Goal: Task Accomplishment & Management: Manage account settings

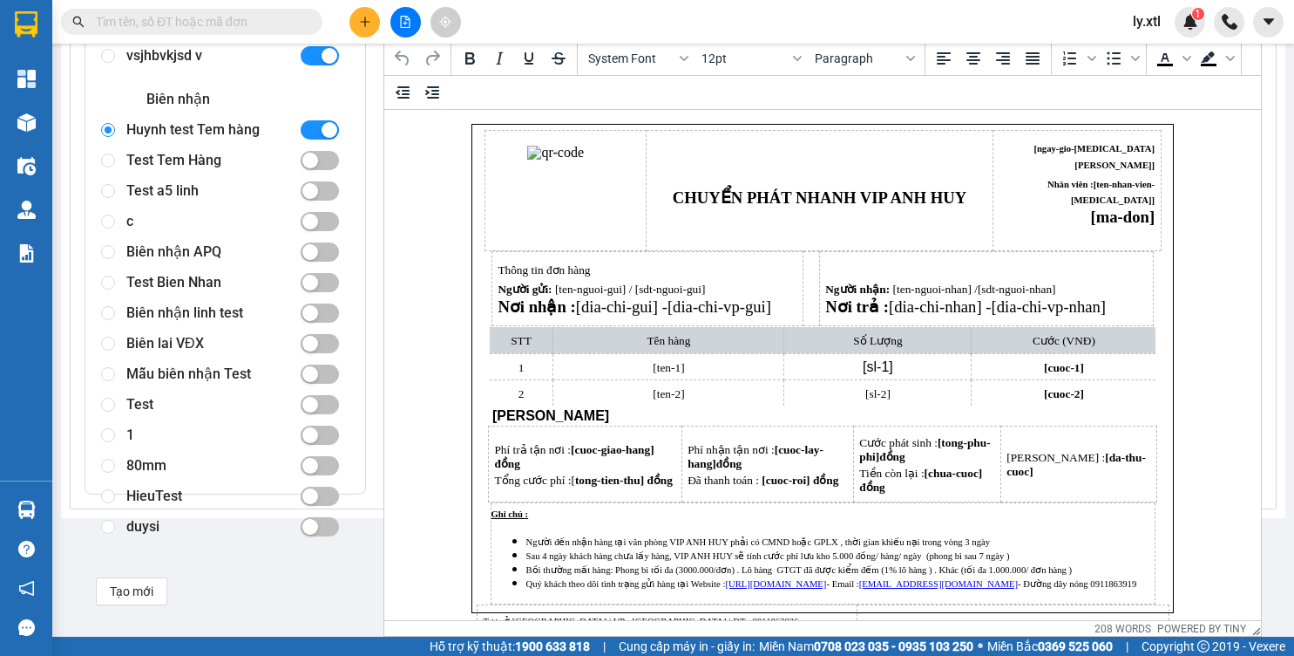
scroll to position [255, 0]
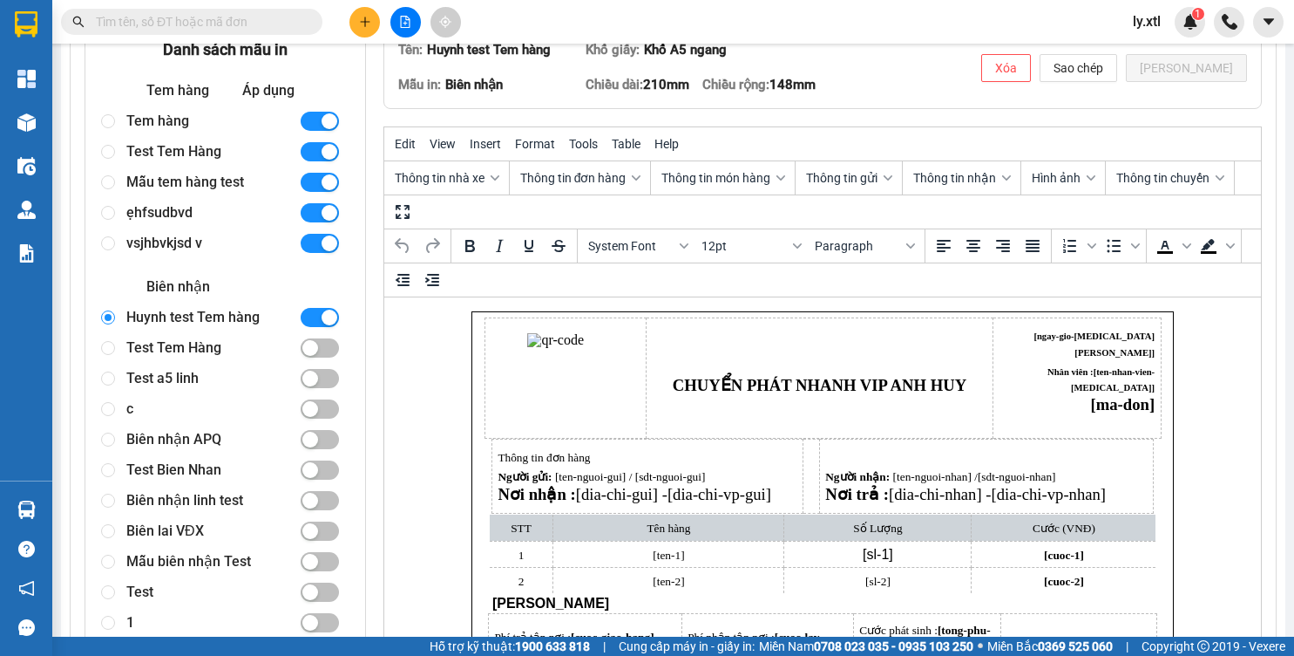
click at [200, 316] on div "Huynh test Tem hàng" at bounding box center [205, 317] width 159 height 31
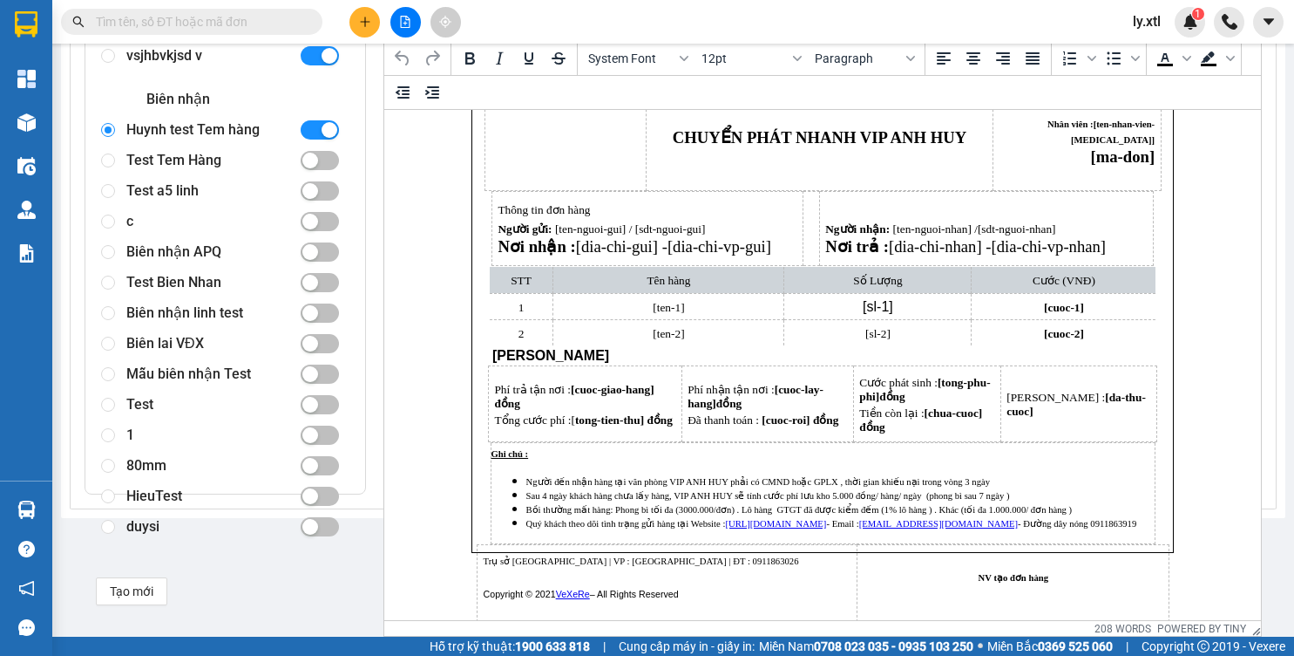
scroll to position [0, 0]
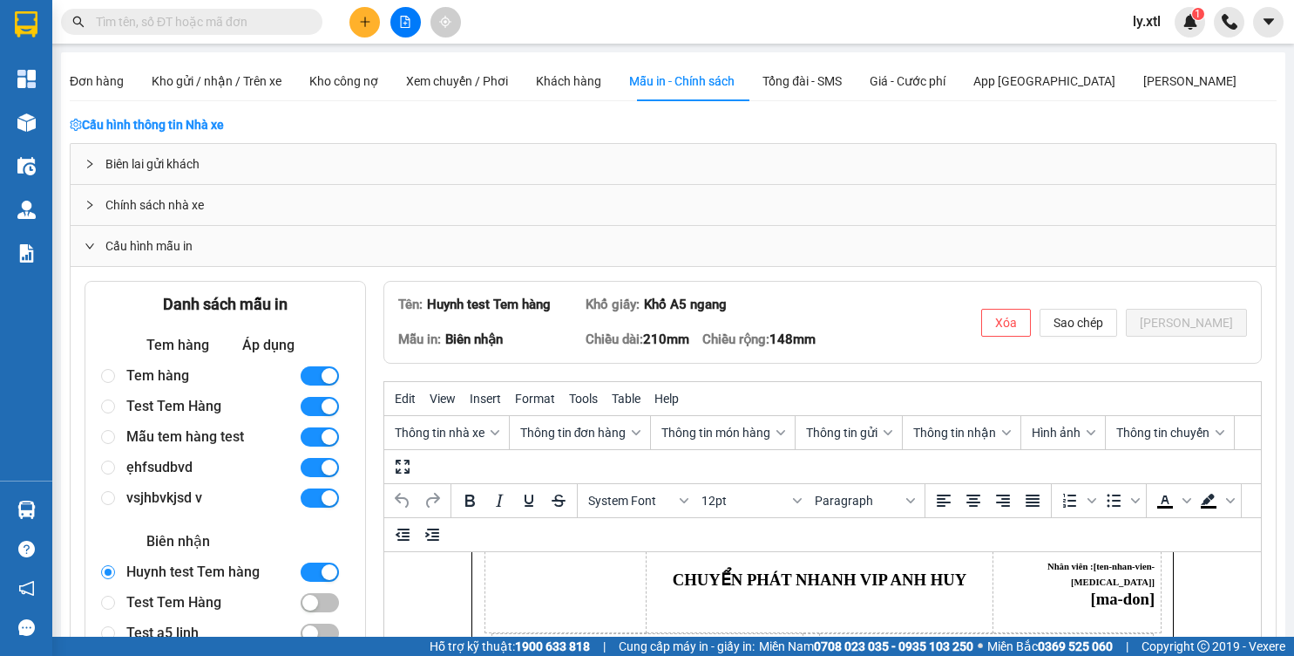
click at [187, 370] on div "Tem hàng" at bounding box center [205, 375] width 159 height 31
radio input "true"
radio input "false"
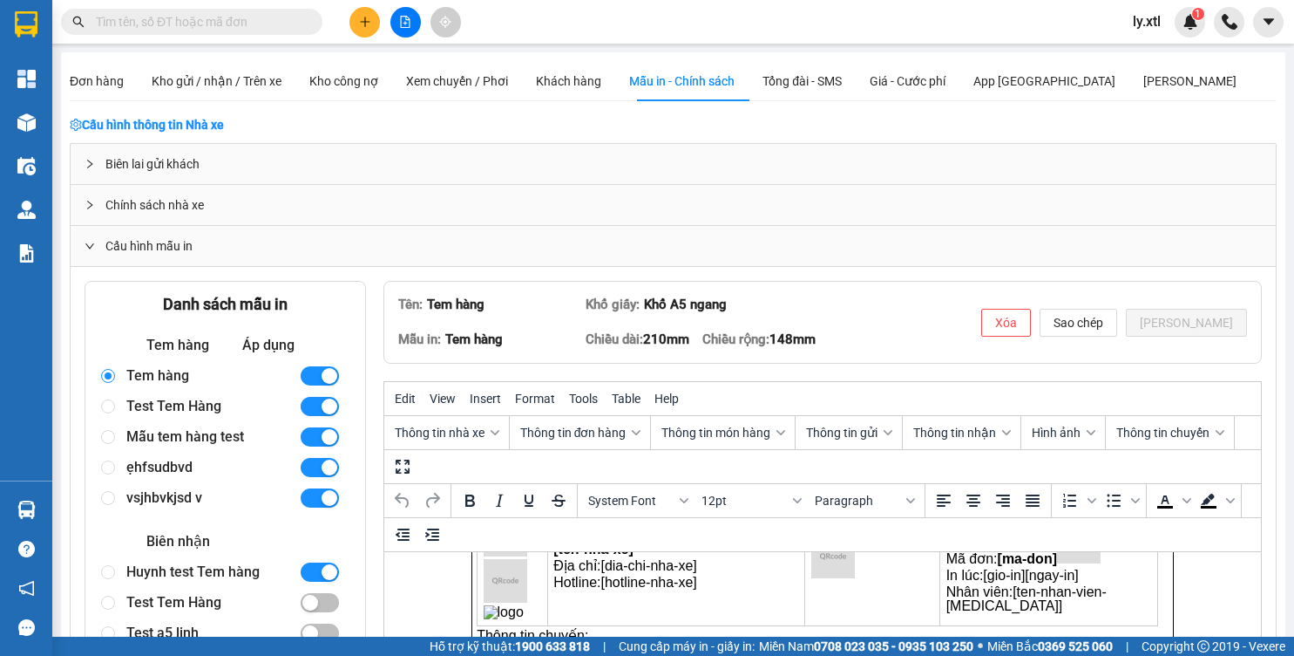
click at [180, 421] on div "Mẫu tem hàng test" at bounding box center [205, 436] width 159 height 31
radio input "false"
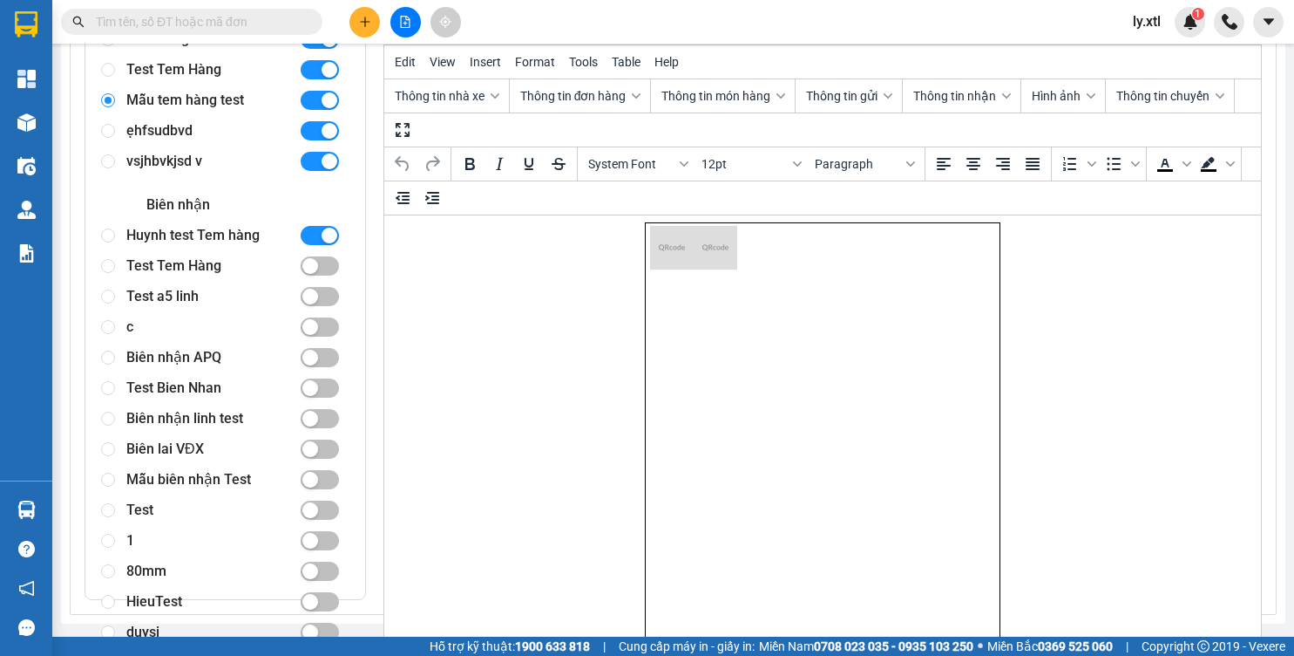
scroll to position [442, 0]
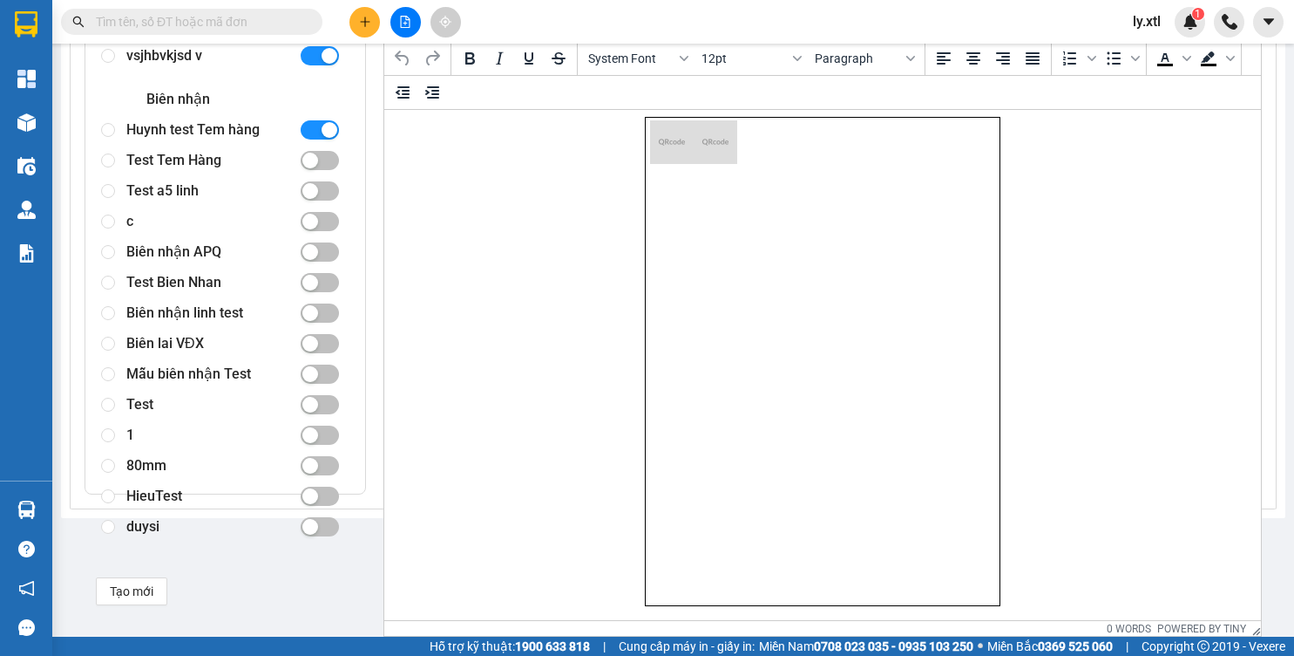
click at [182, 384] on div "Mẫu biên nhận Test" at bounding box center [205, 374] width 159 height 31
radio input "false"
radio input "true"
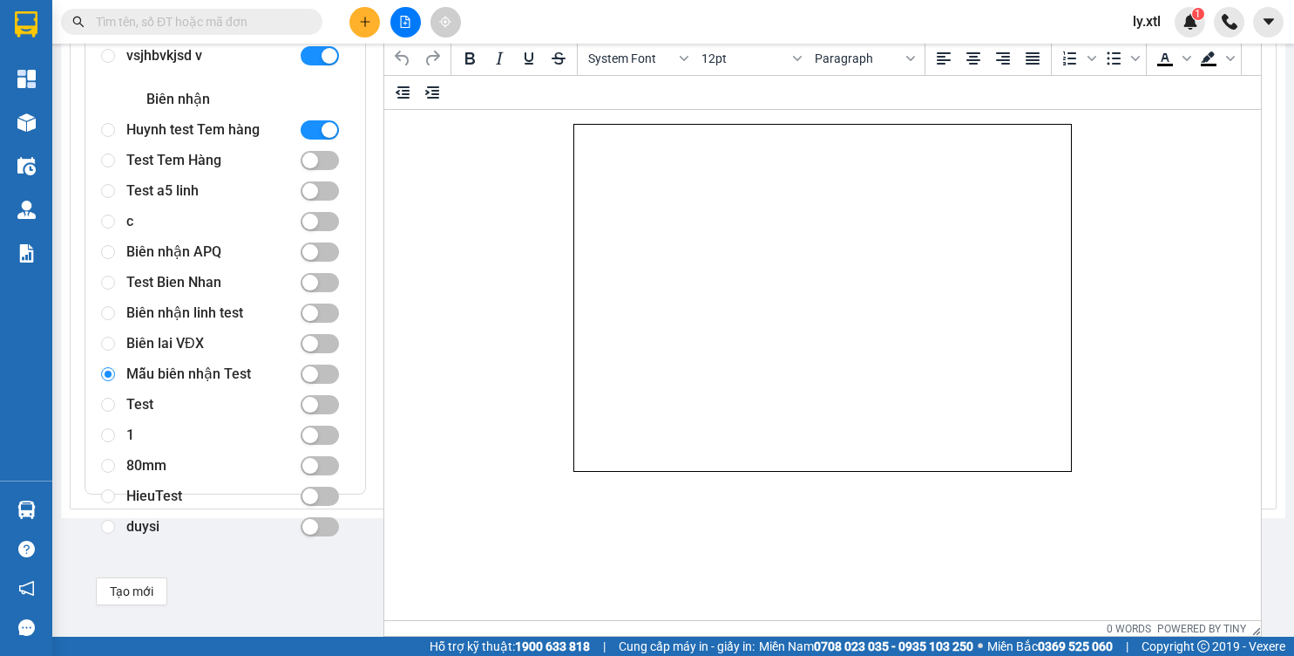
click at [201, 309] on div "Biên nhận linh test" at bounding box center [205, 313] width 159 height 31
radio input "true"
radio input "false"
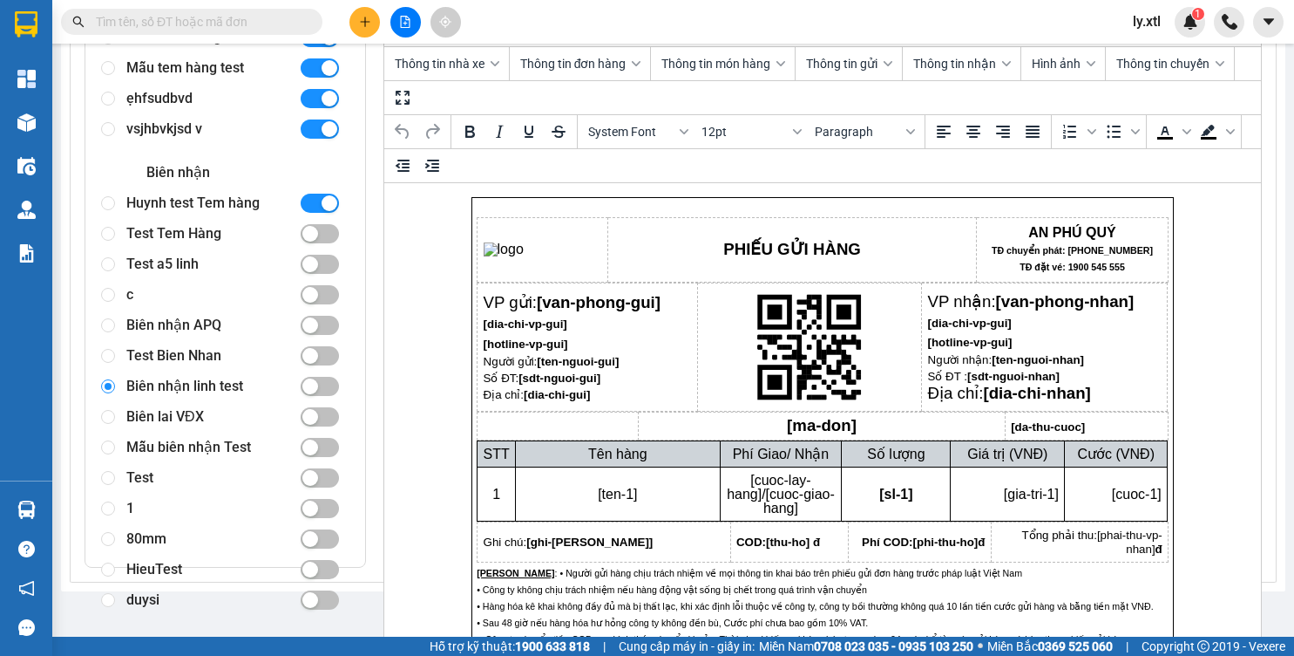
scroll to position [188, 0]
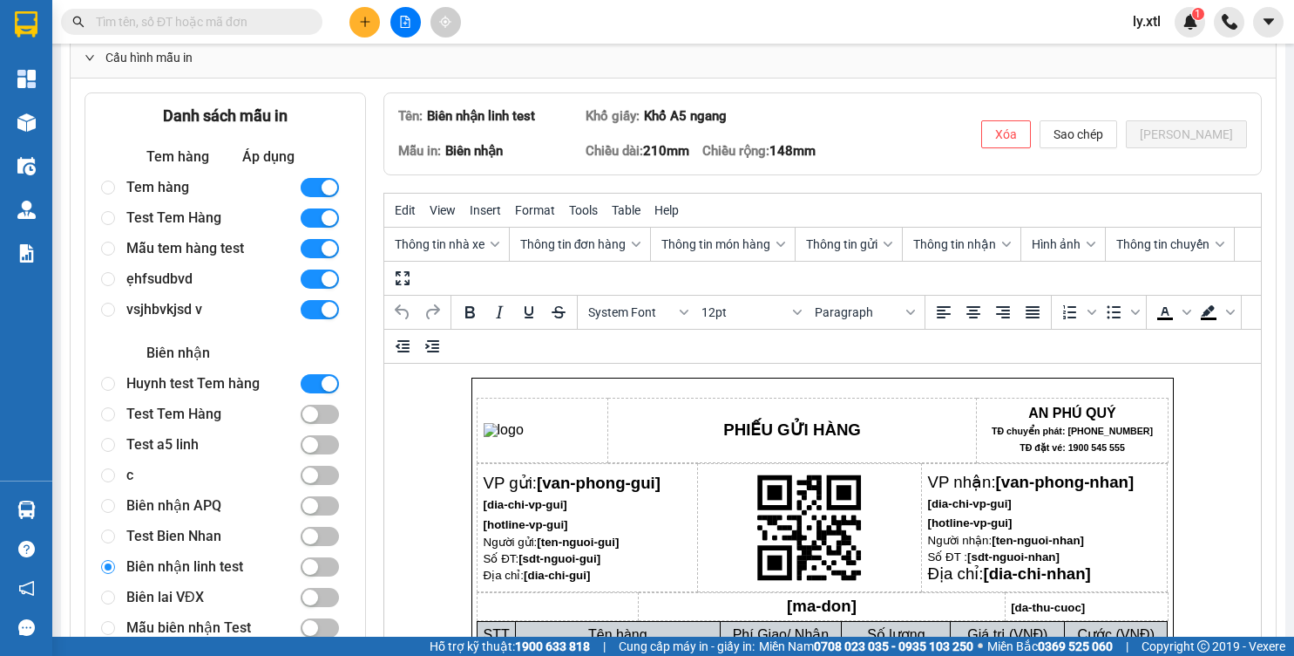
click at [182, 381] on div "Huynh test Tem hàng" at bounding box center [205, 384] width 159 height 31
radio input "true"
radio input "false"
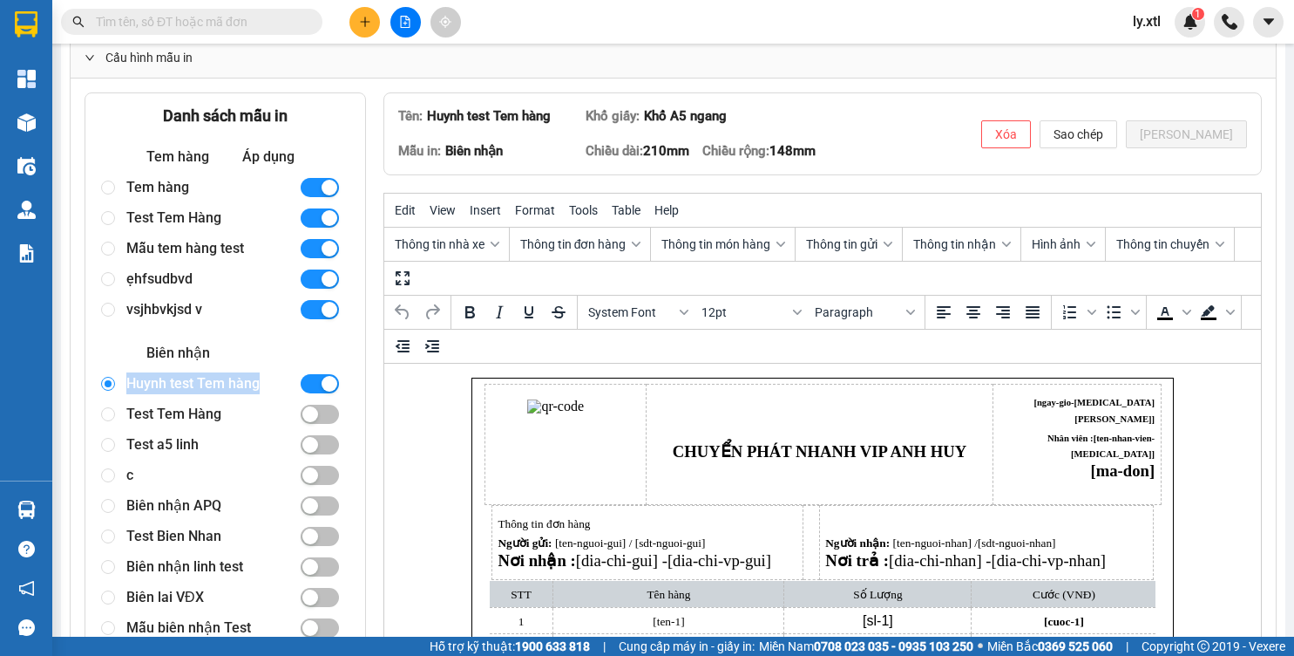
drag, startPoint x: 128, startPoint y: 379, endPoint x: 262, endPoint y: 384, distance: 133.5
click at [262, 384] on div "Huynh test Tem hàng" at bounding box center [205, 384] width 159 height 31
copy div "Huynh test Tem hàng"
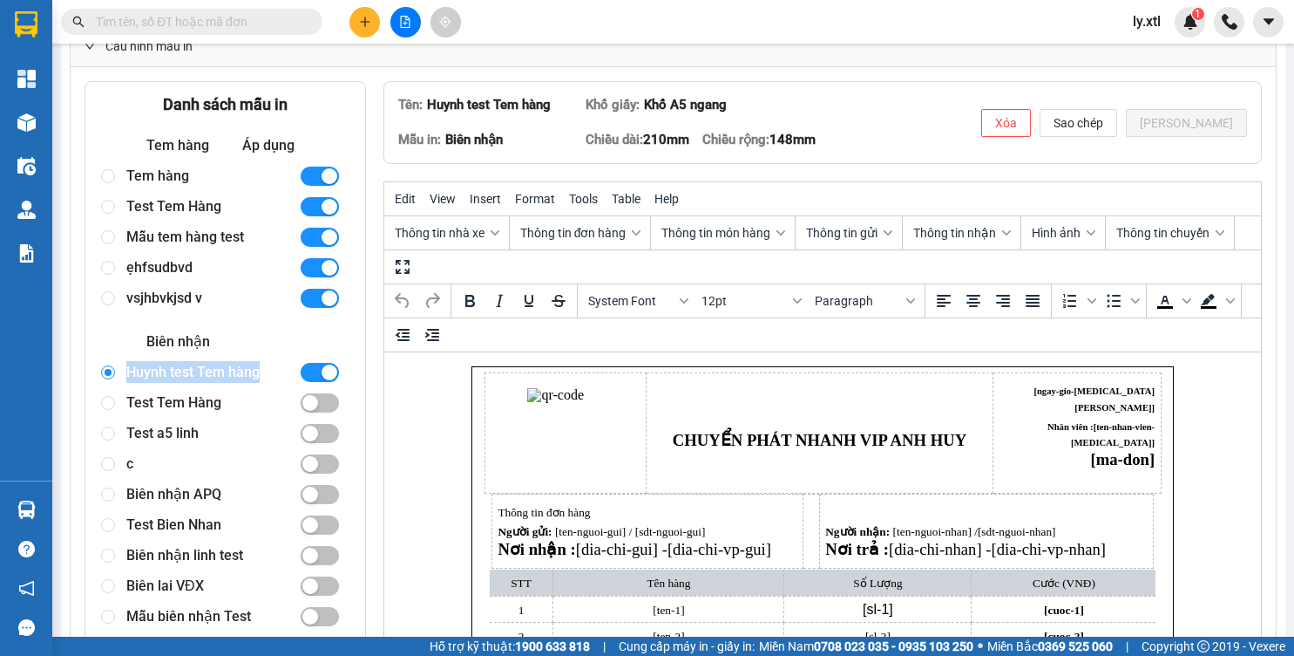
scroll to position [222, 0]
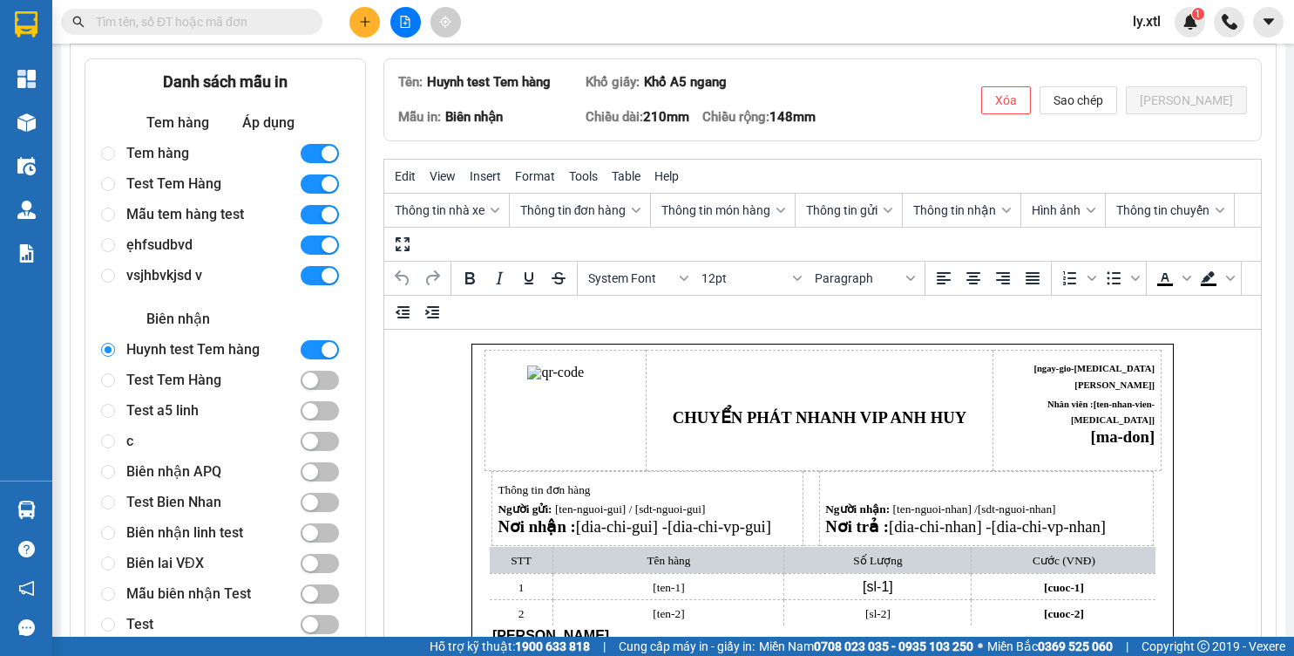
click at [181, 565] on div "Biên lai VĐX" at bounding box center [205, 563] width 159 height 31
radio input "false"
radio input "true"
